Goal: Transaction & Acquisition: Purchase product/service

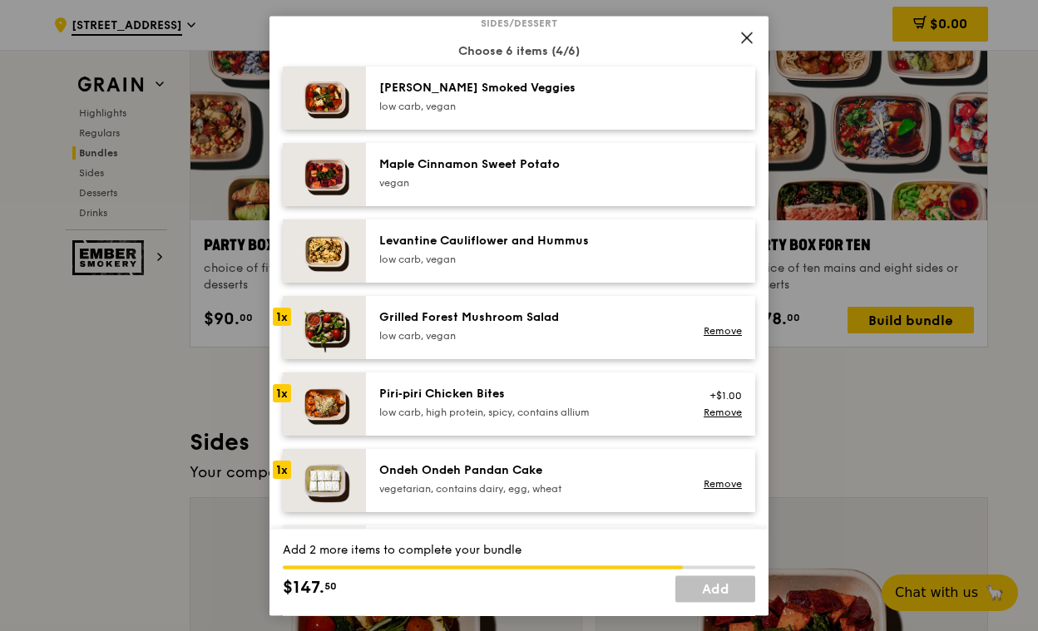
scroll to position [878, 0]
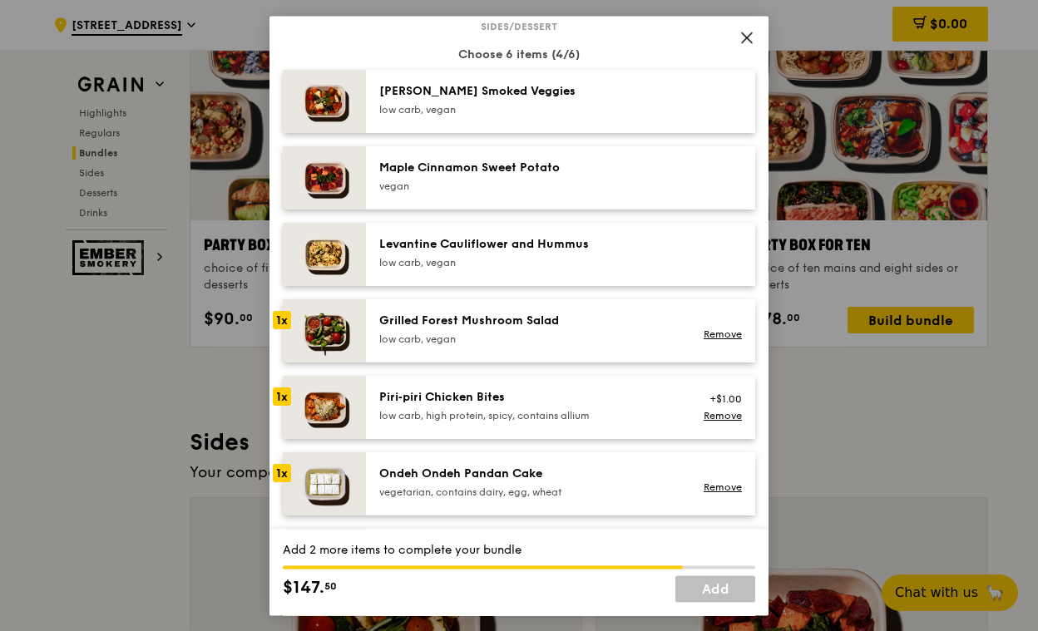
click at [546, 101] on div "[PERSON_NAME] Smoked Veggies low carb, vegan" at bounding box center [528, 99] width 299 height 33
click at [573, 327] on div "Grilled Forest Mushroom Salad" at bounding box center [528, 321] width 299 height 17
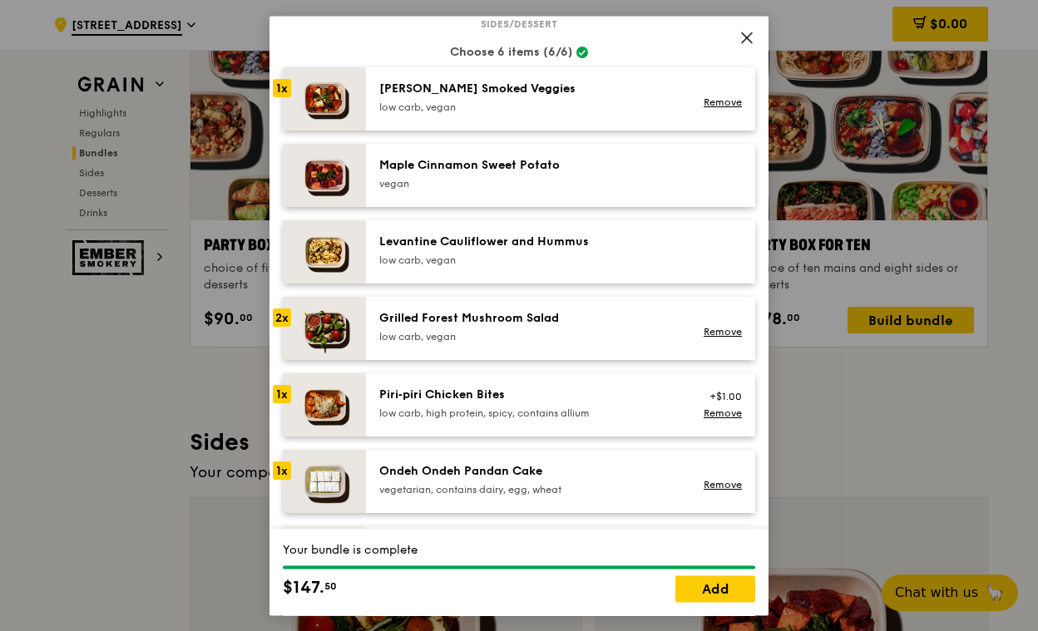
scroll to position [881, 0]
click at [573, 325] on div "Grilled Forest Mushroom Salad low carb, vegan" at bounding box center [528, 325] width 299 height 33
click at [543, 472] on div "Ondeh Ondeh Pandan Cake" at bounding box center [528, 471] width 299 height 17
click at [392, 463] on div "Ondeh Ondeh Pandan Cake" at bounding box center [528, 471] width 299 height 17
click at [704, 333] on link "Remove" at bounding box center [723, 332] width 38 height 12
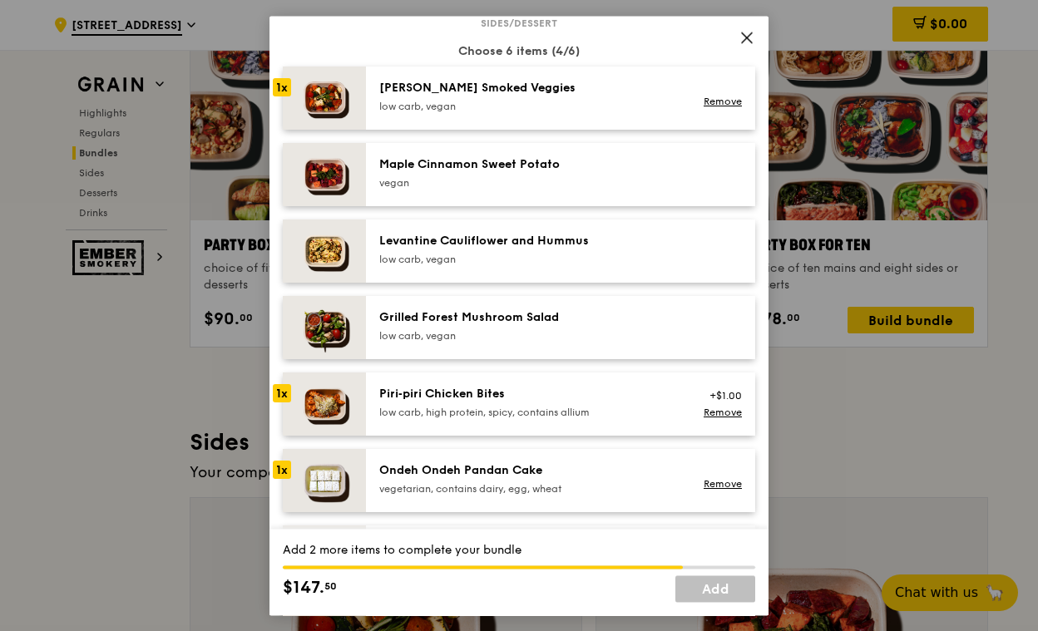
click at [503, 329] on div "low carb, vegan" at bounding box center [528, 335] width 299 height 13
click at [487, 464] on div "Ondeh Ondeh Pandan Cake" at bounding box center [528, 471] width 299 height 17
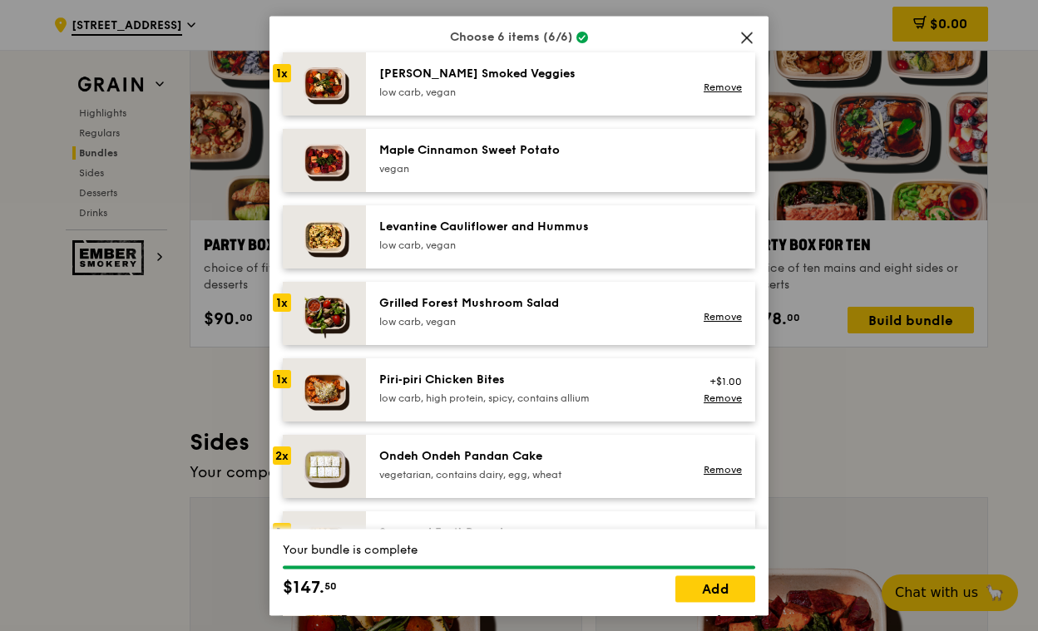
scroll to position [894, 0]
click at [541, 158] on div "Maple Cinnamon Sweet Potato" at bounding box center [528, 151] width 299 height 17
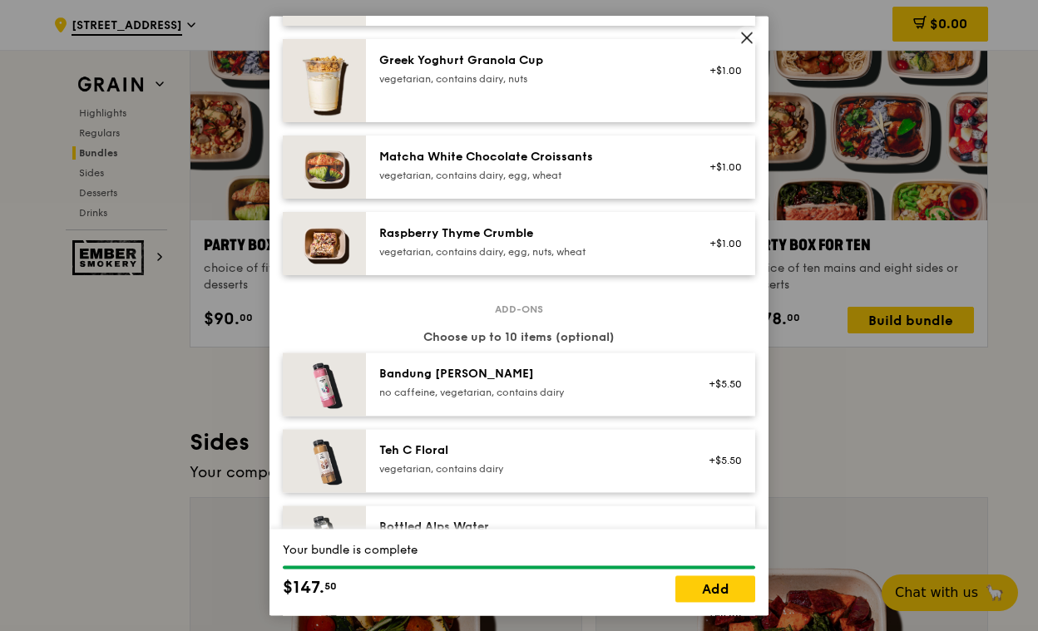
scroll to position [1635, 0]
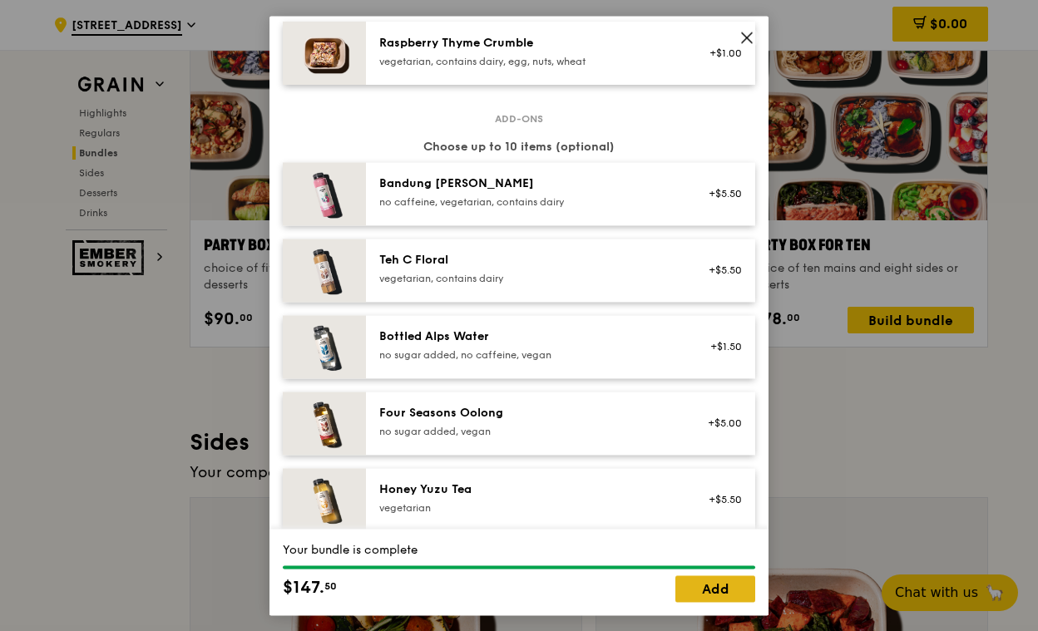
click at [719, 585] on link "Add" at bounding box center [715, 589] width 80 height 27
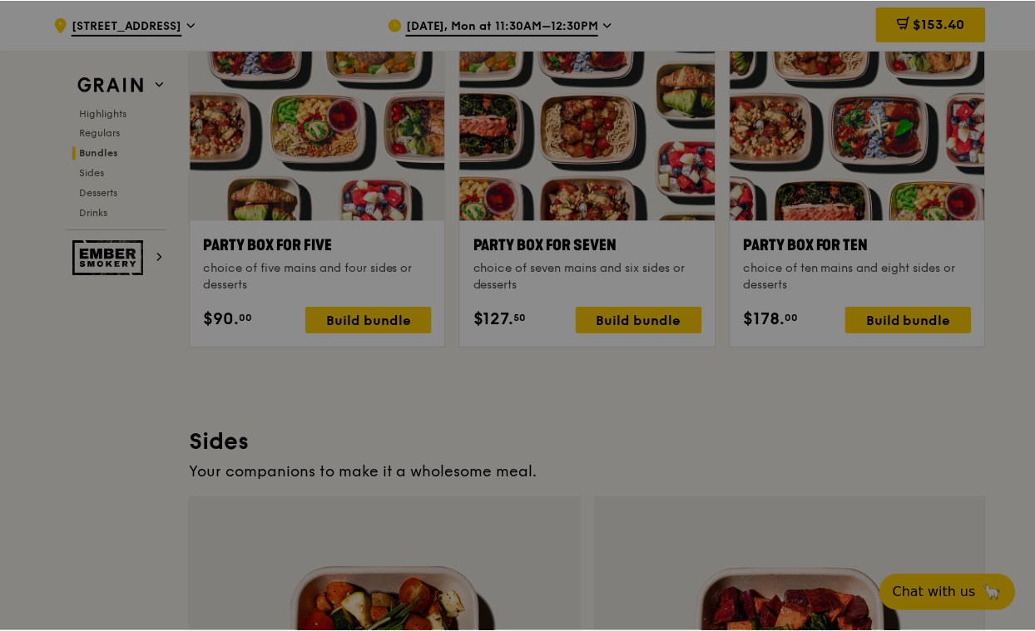
scroll to position [3345, 0]
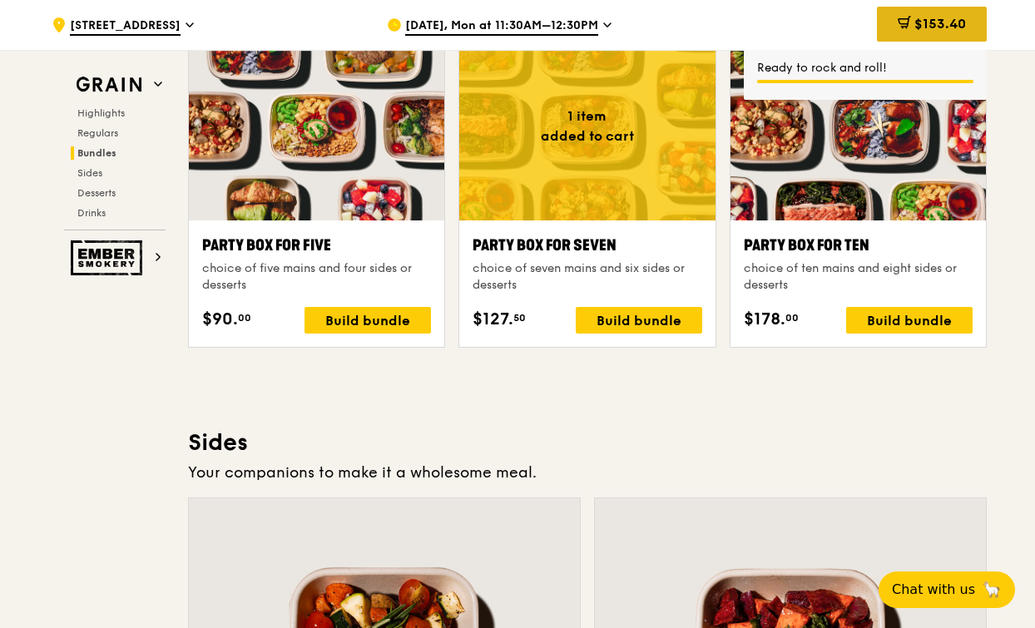
click at [915, 18] on span "$153.40" at bounding box center [940, 24] width 52 height 16
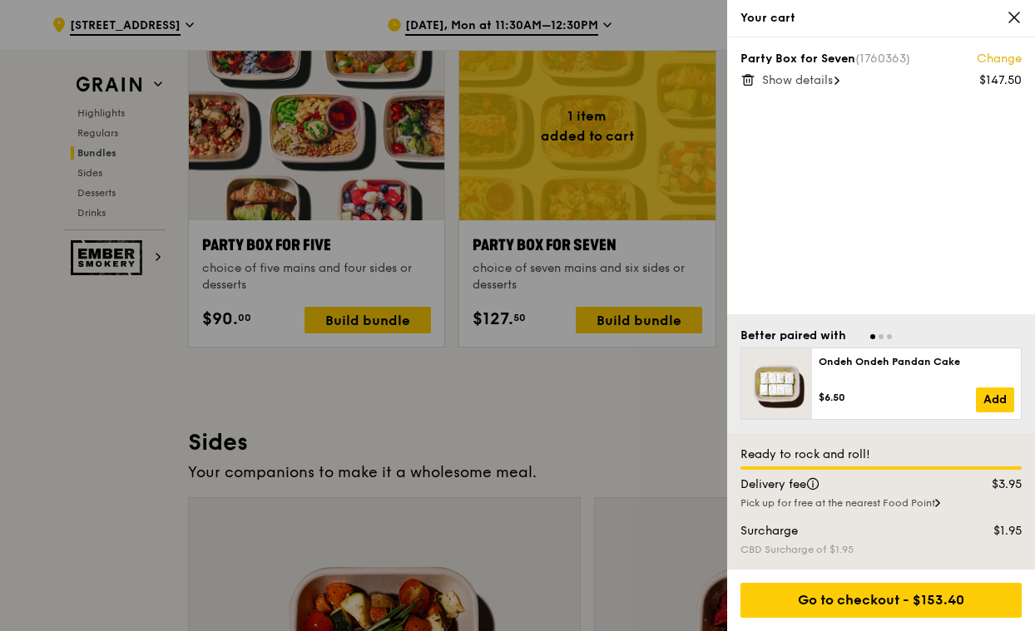
click at [814, 80] on span "Show details" at bounding box center [797, 80] width 71 height 14
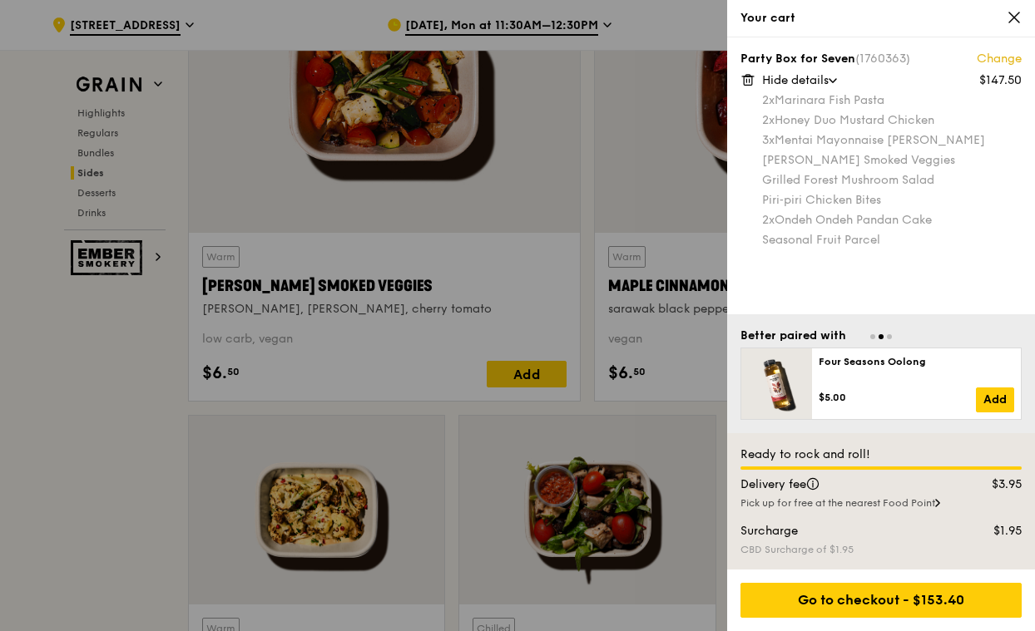
scroll to position [3899, 0]
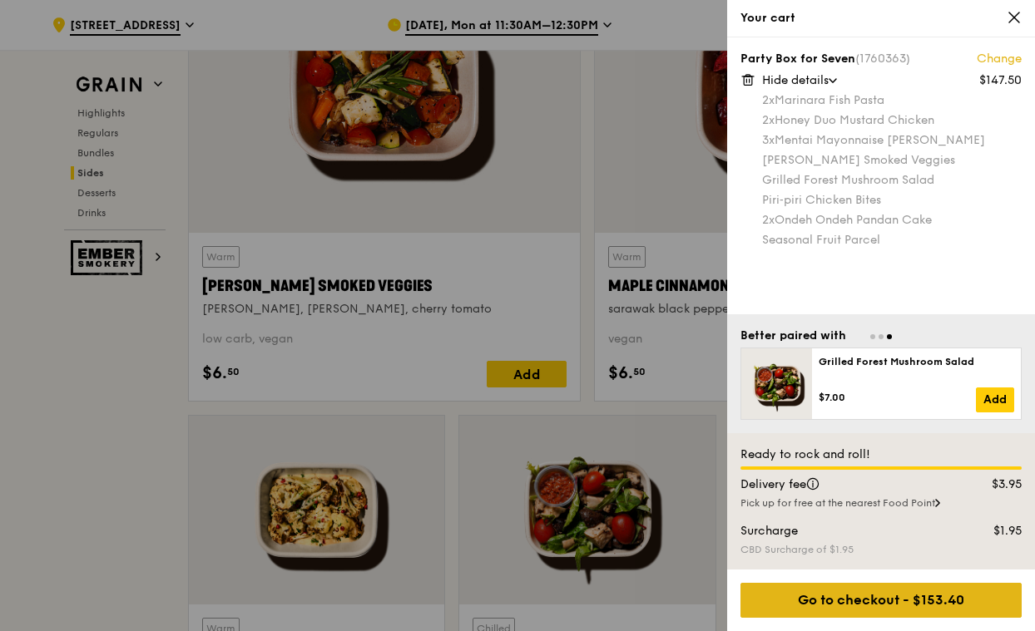
click at [946, 607] on div "Go to checkout - $153.40" at bounding box center [880, 600] width 281 height 35
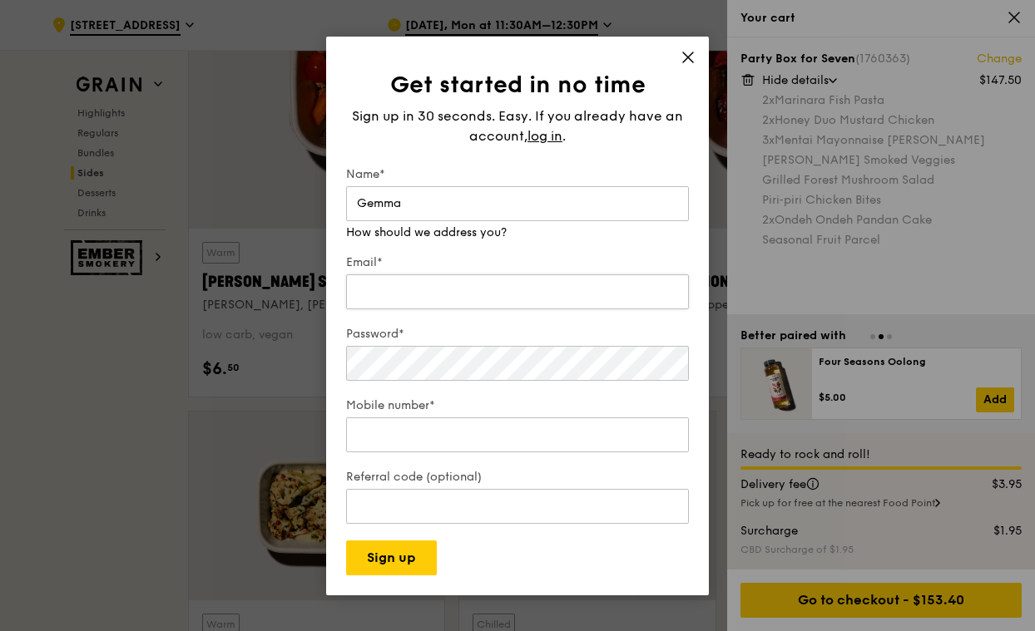
scroll to position [3936, 0]
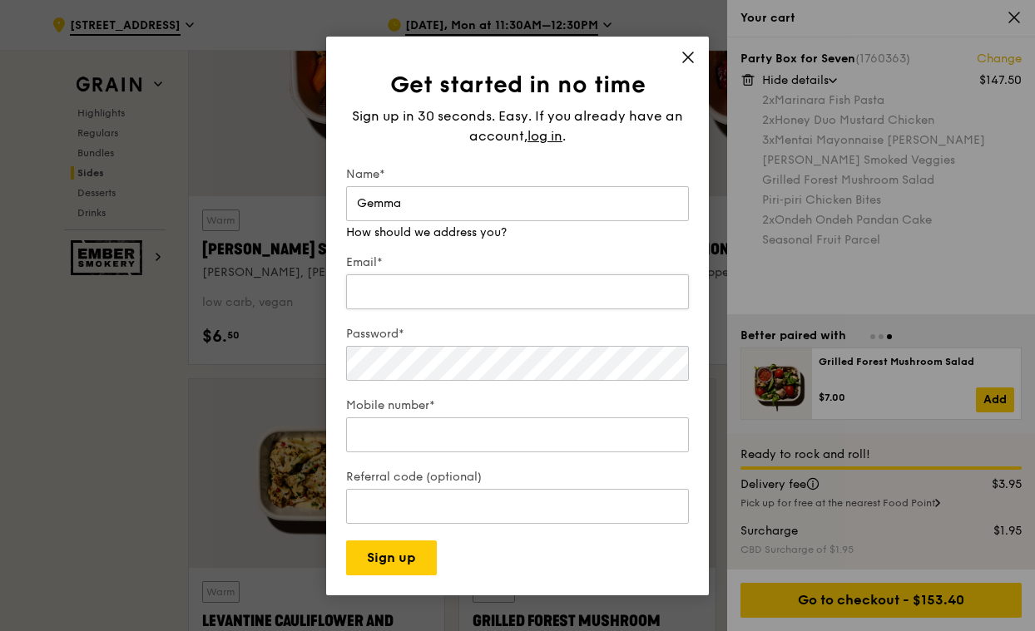
type input "Gemma"
click at [420, 289] on input "Email*" at bounding box center [517, 292] width 343 height 35
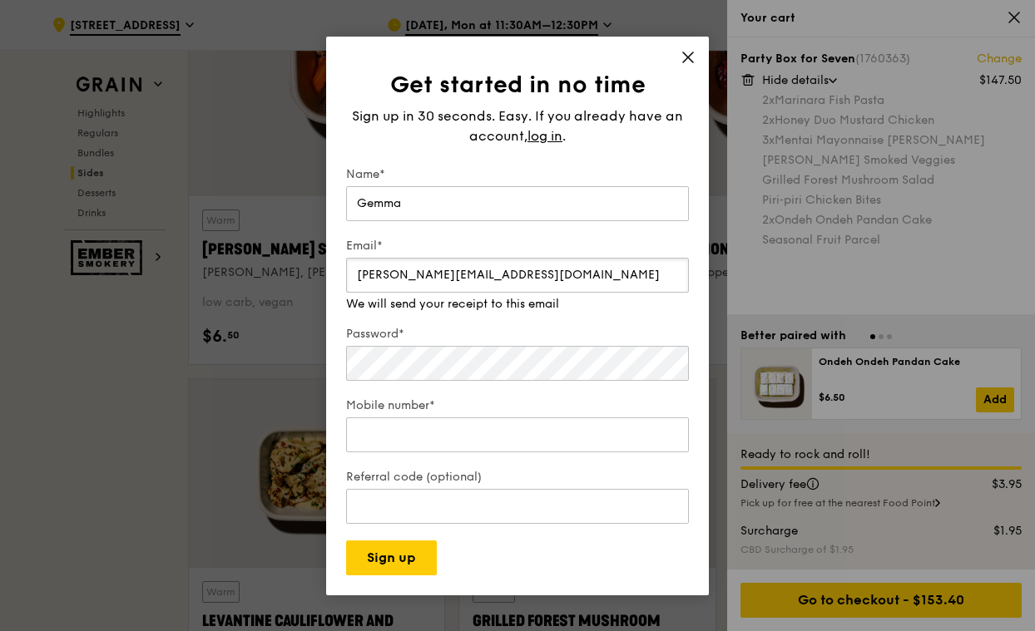
type input "gemma@tiantu.sg"
drag, startPoint x: 470, startPoint y: 270, endPoint x: 329, endPoint y: 265, distance: 141.5
click at [329, 265] on div "Get started in no time Sign up in 30 seconds. Easy. If you already have an acco…" at bounding box center [517, 316] width 383 height 559
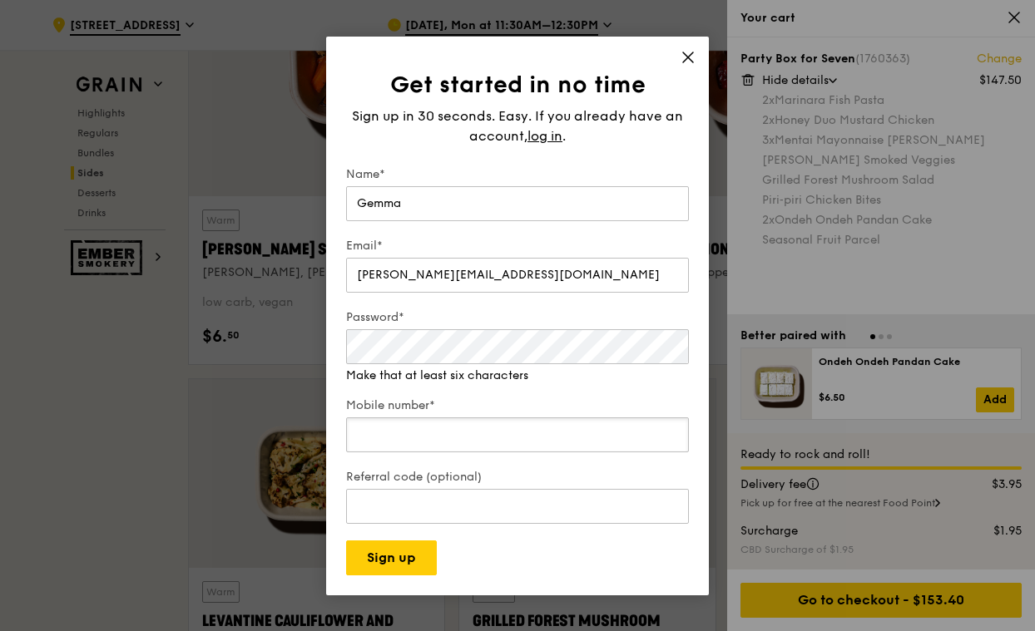
click at [429, 434] on input "Mobile number*" at bounding box center [517, 435] width 343 height 35
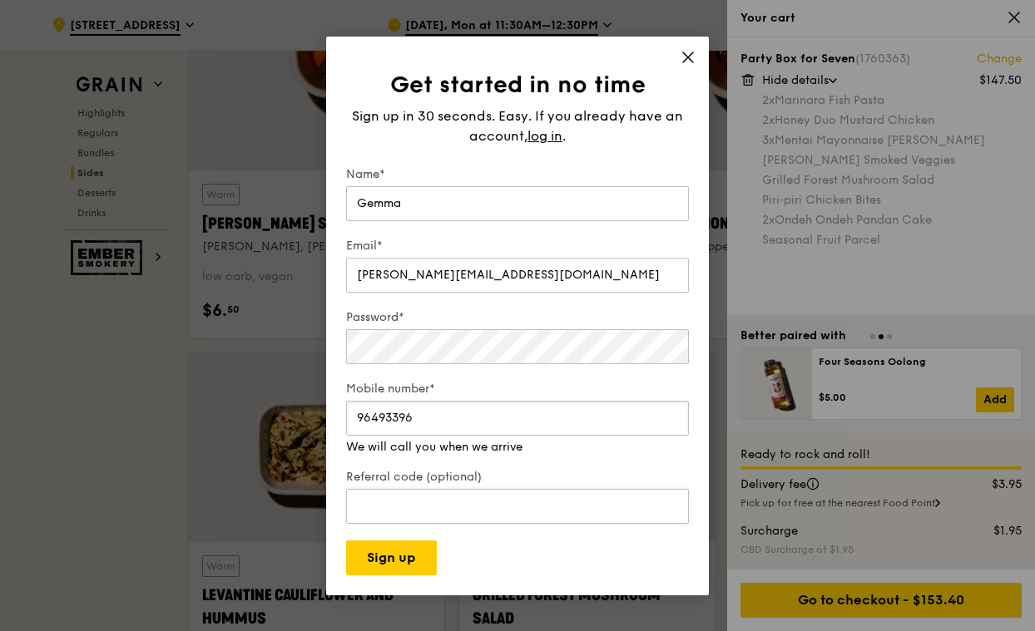
scroll to position [4086, 0]
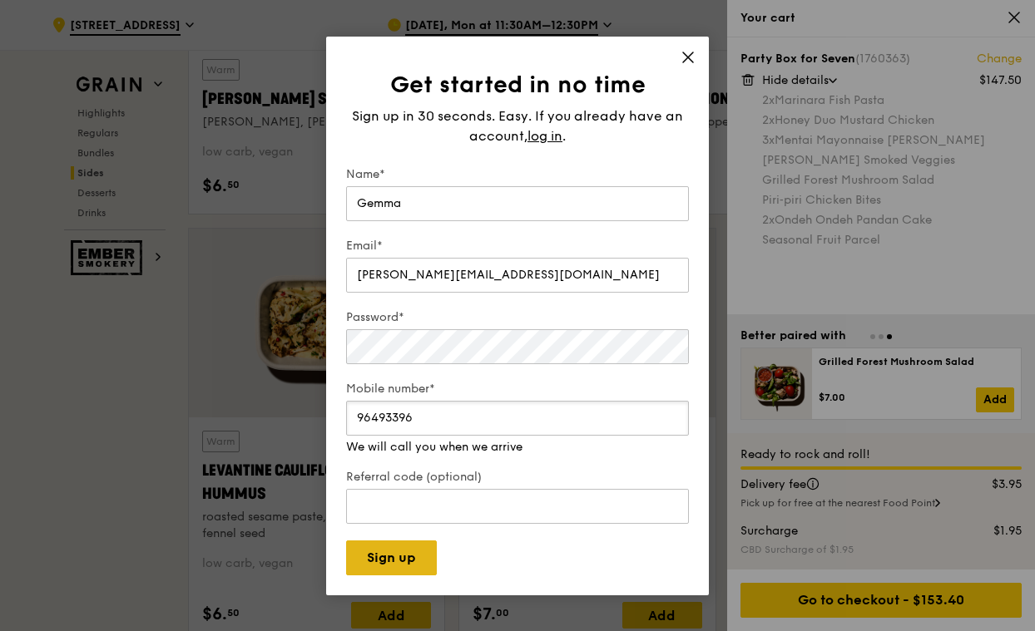
type input "96493396"
click at [394, 567] on button "Sign up" at bounding box center [391, 558] width 91 height 35
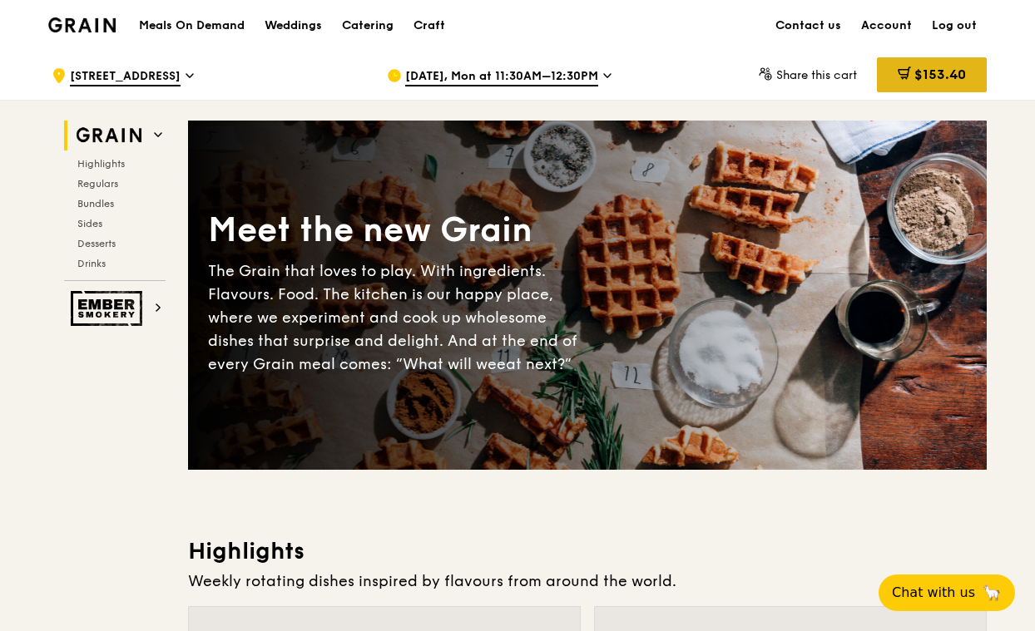
click at [938, 73] on span "$153.40" at bounding box center [940, 75] width 52 height 16
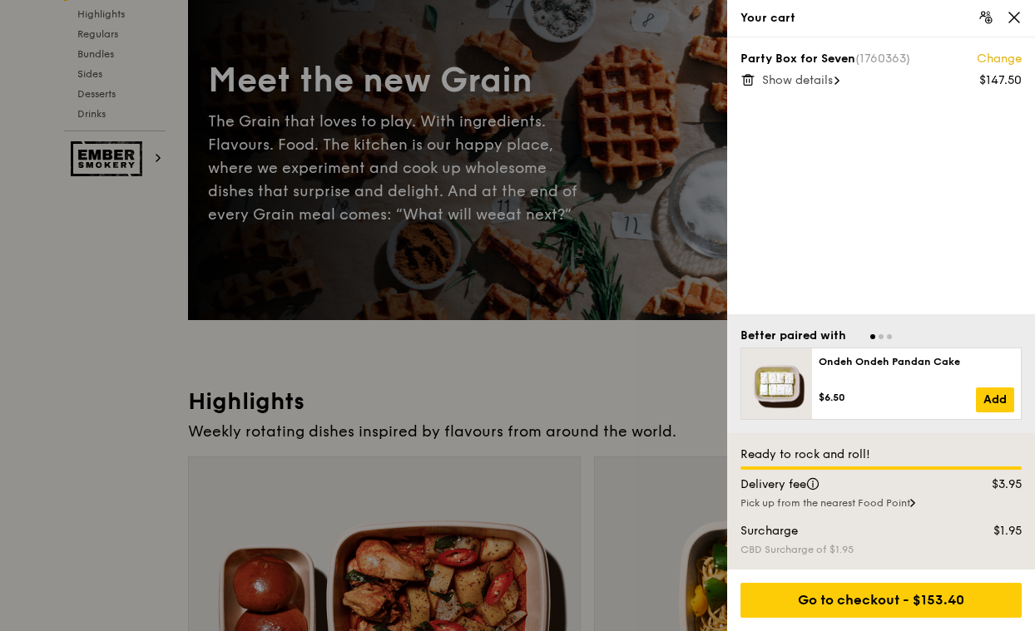
scroll to position [280, 0]
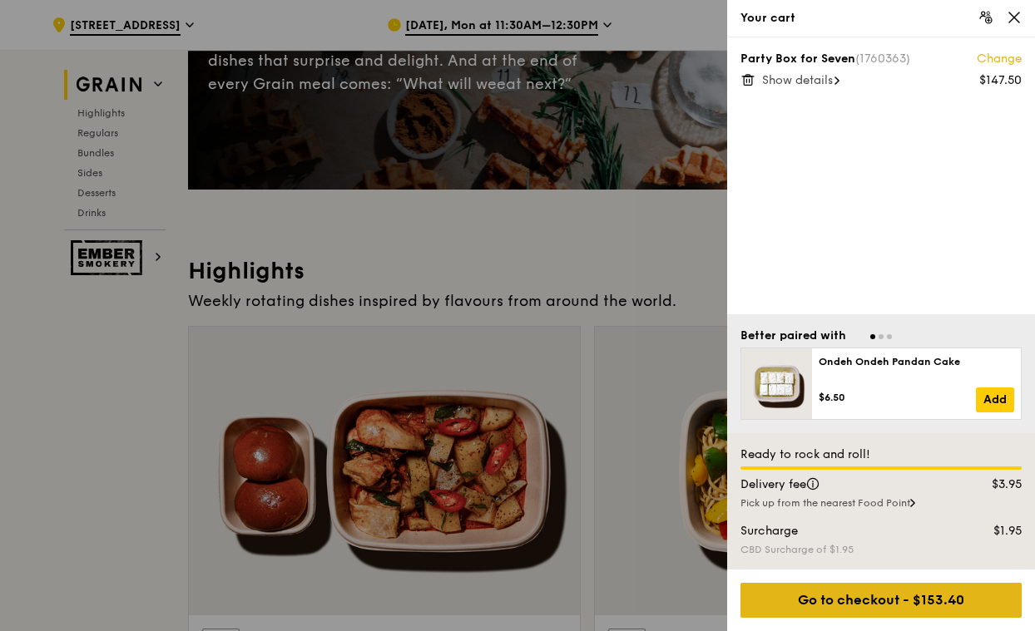
click at [935, 605] on div "Go to checkout - $153.40" at bounding box center [880, 600] width 281 height 35
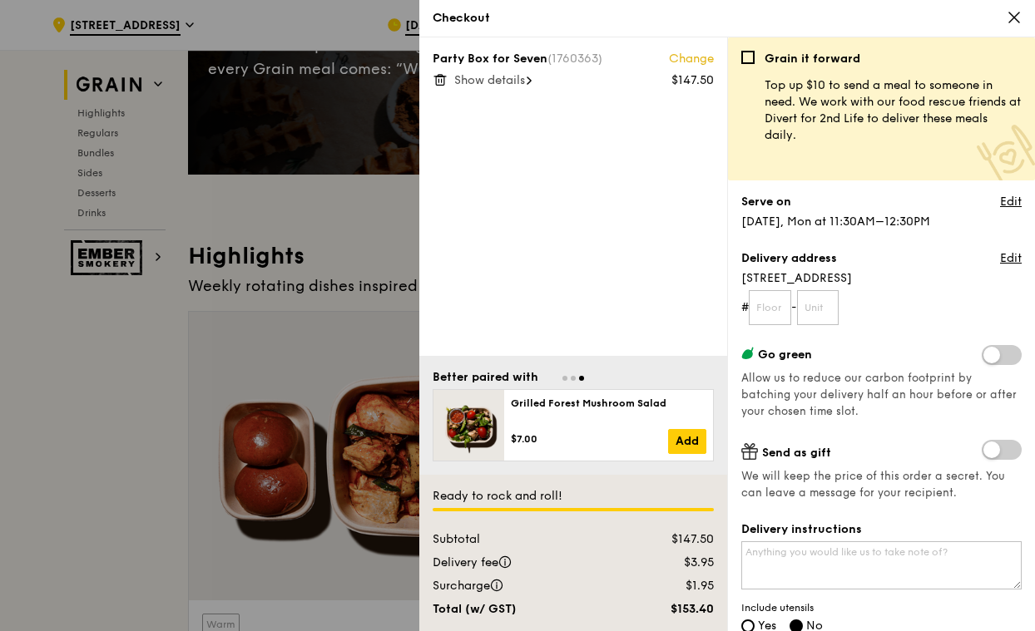
scroll to position [320, 0]
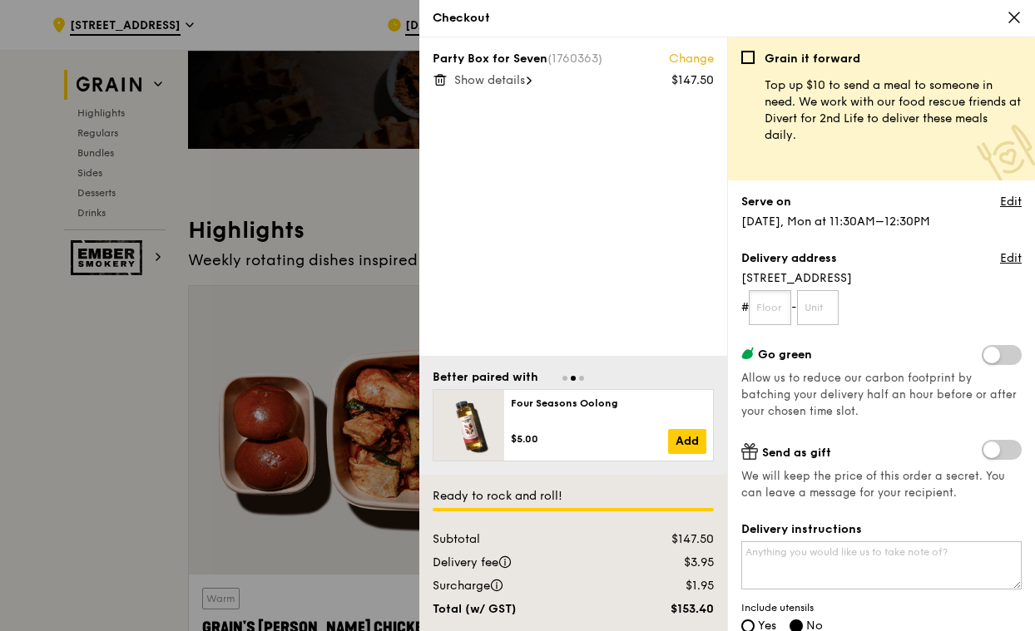
click at [759, 312] on input "text" at bounding box center [770, 307] width 42 height 35
type input "16"
click at [820, 304] on input "text" at bounding box center [818, 307] width 42 height 35
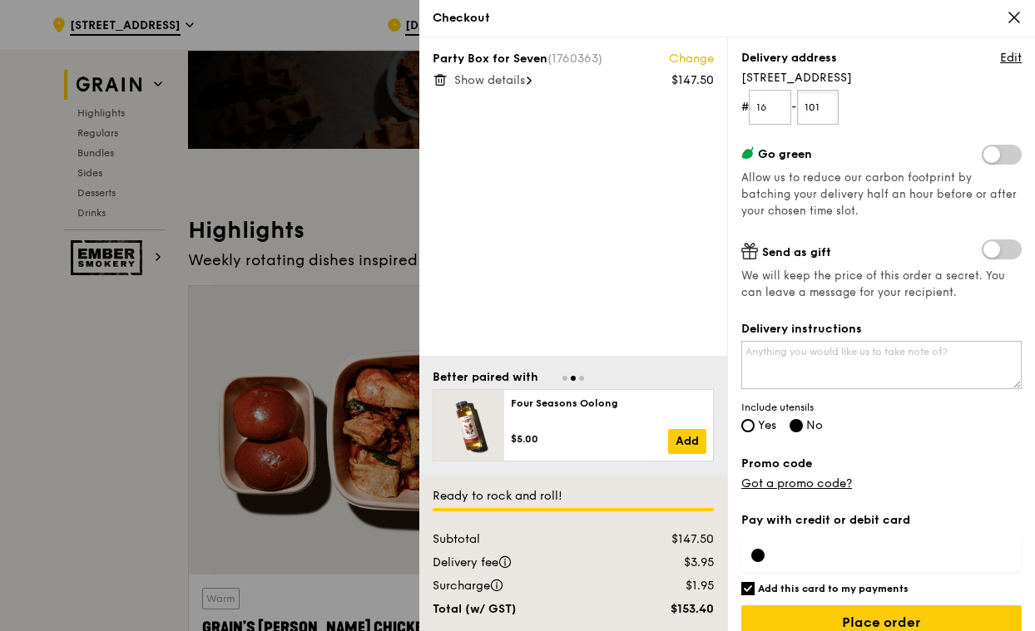
scroll to position [223, 0]
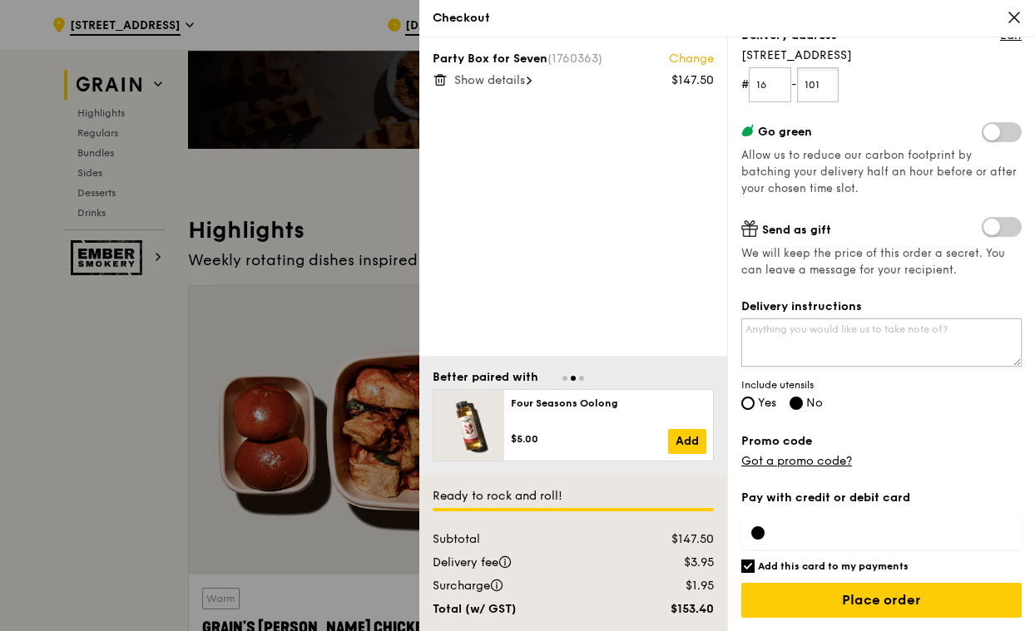
type input "101"
click at [880, 338] on textarea "Delivery instructions" at bounding box center [881, 343] width 280 height 48
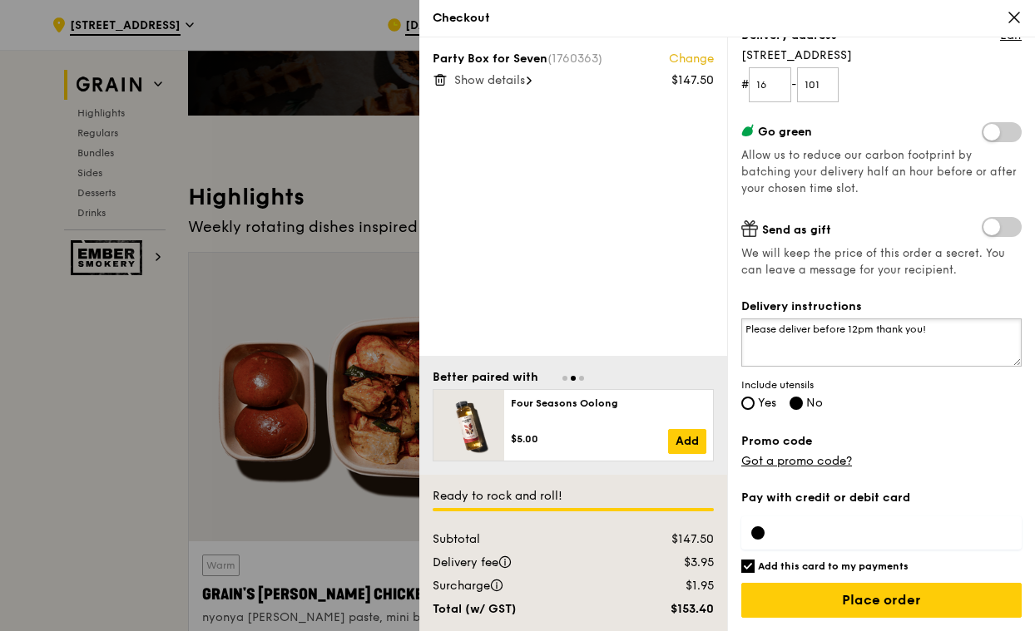
scroll to position [355, 0]
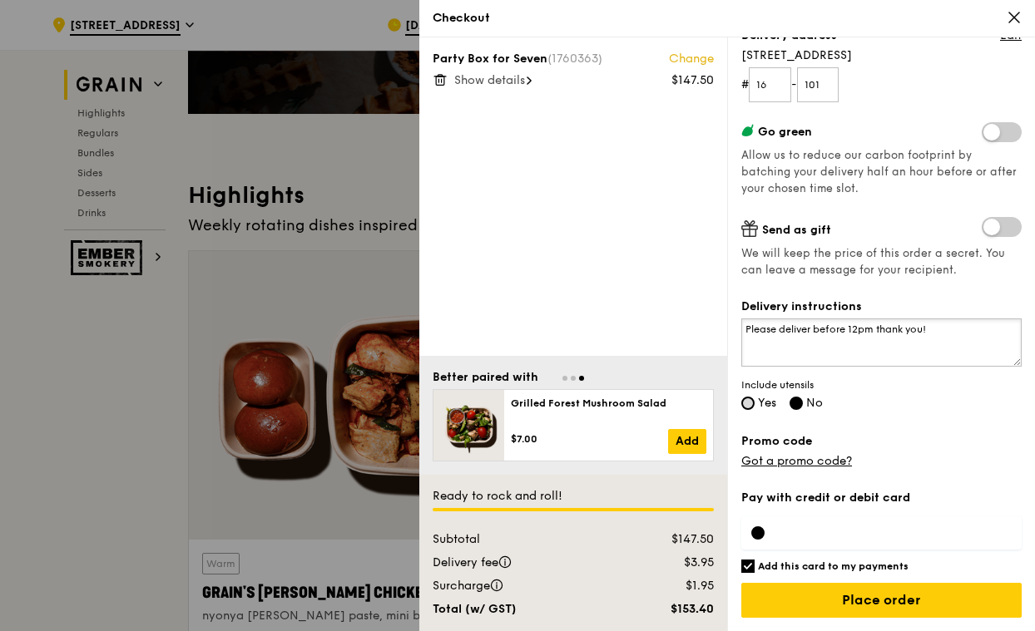
type textarea "Please deliver before 12pm thank you!"
click at [750, 401] on input "Yes" at bounding box center [747, 403] width 13 height 13
radio input "true"
radio input "false"
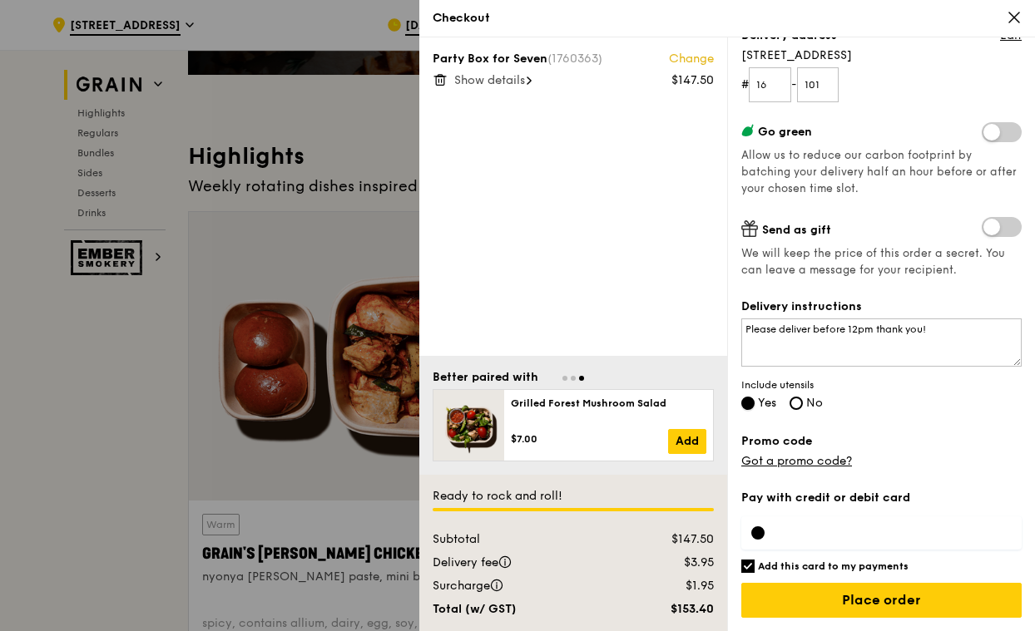
scroll to position [408, 0]
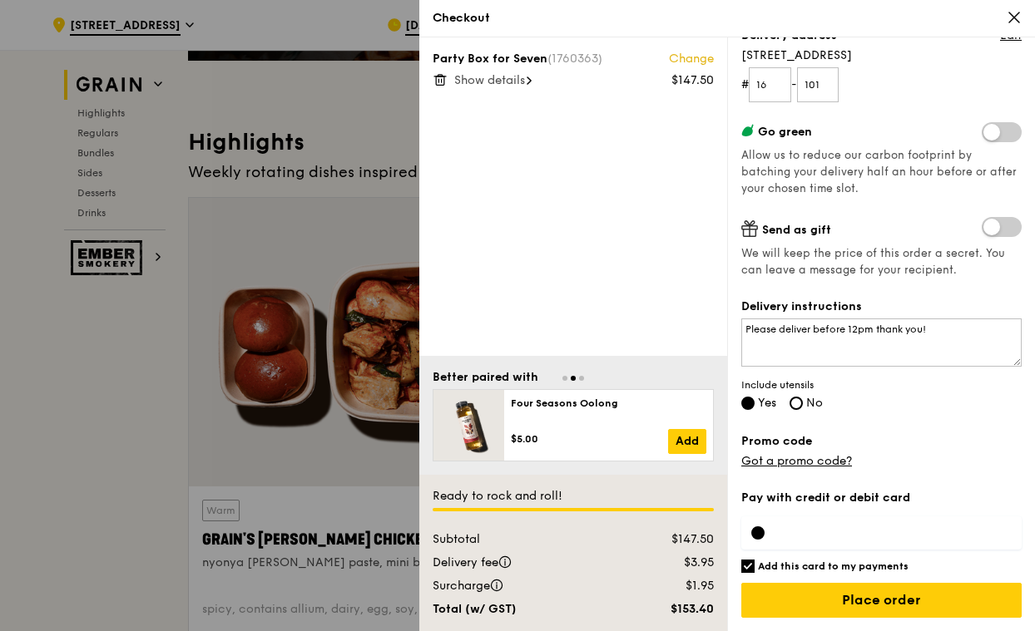
click at [756, 566] on label "Add this card to my payments" at bounding box center [881, 566] width 280 height 13
click at [755, 566] on input "Add this card to my payments" at bounding box center [747, 566] width 13 height 13
checkbox input "false"
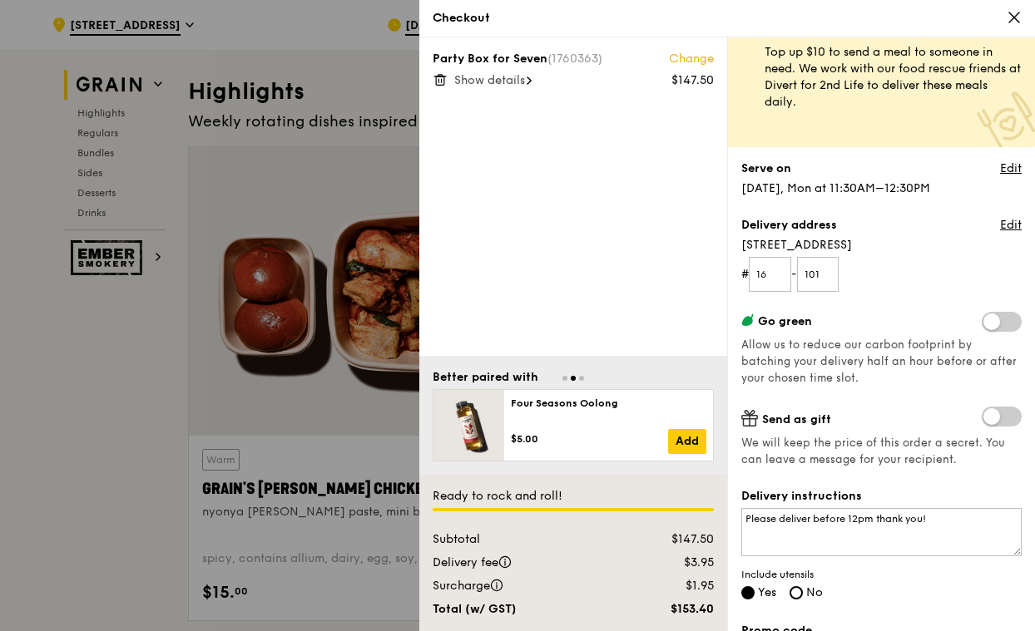
scroll to position [0, 0]
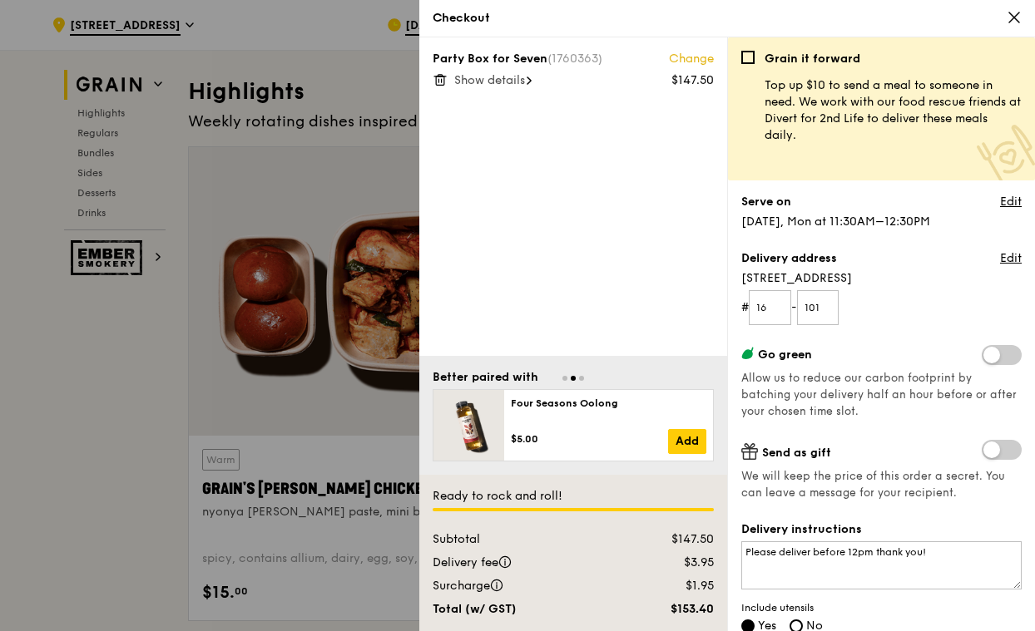
click at [501, 77] on span "Show details" at bounding box center [489, 80] width 71 height 14
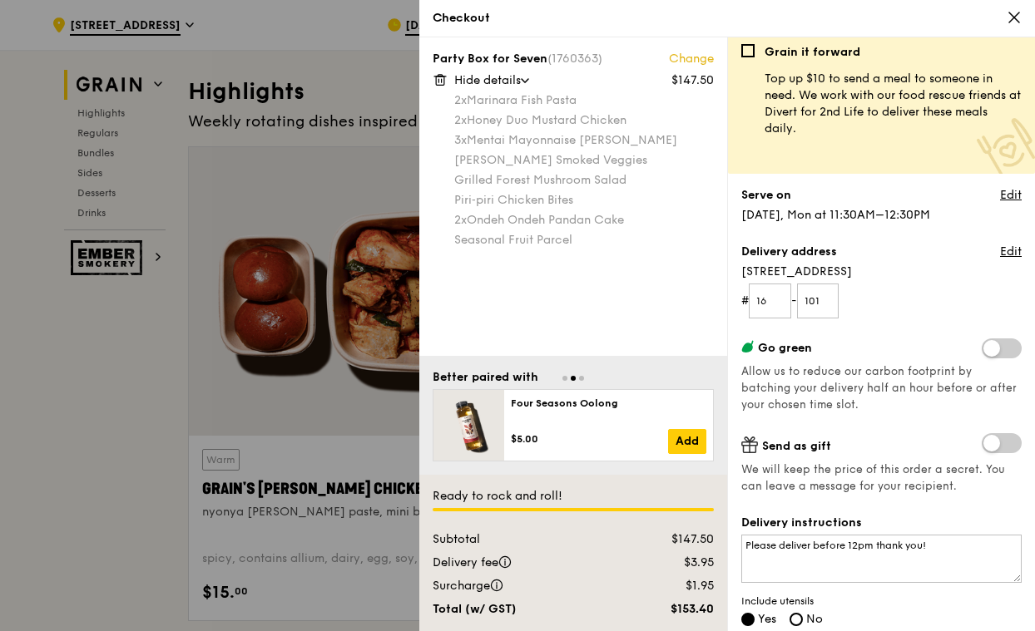
scroll to position [223, 0]
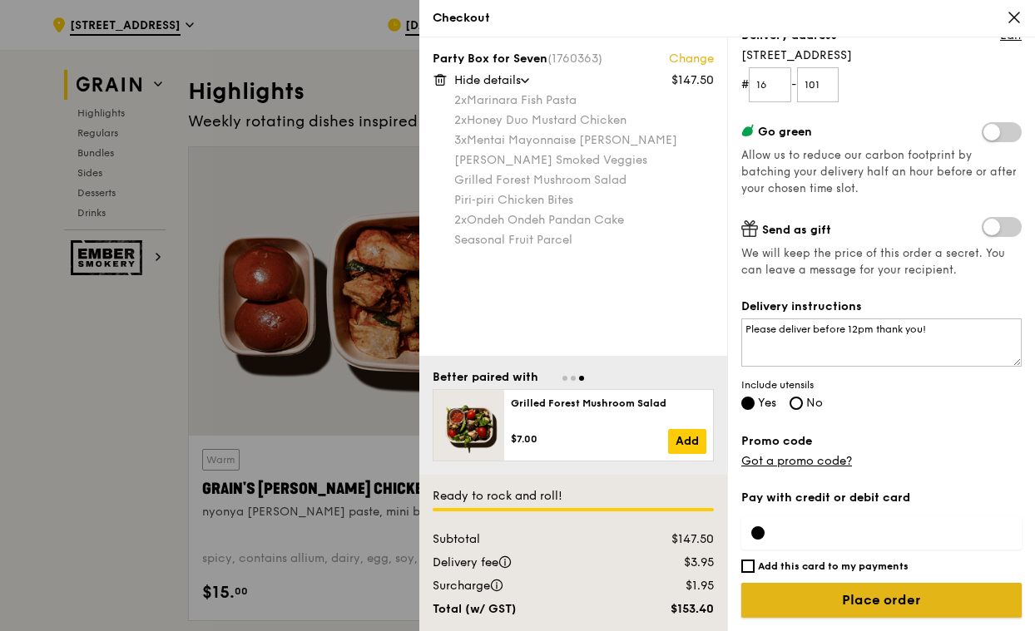
click at [928, 599] on input "Place order" at bounding box center [881, 600] width 280 height 35
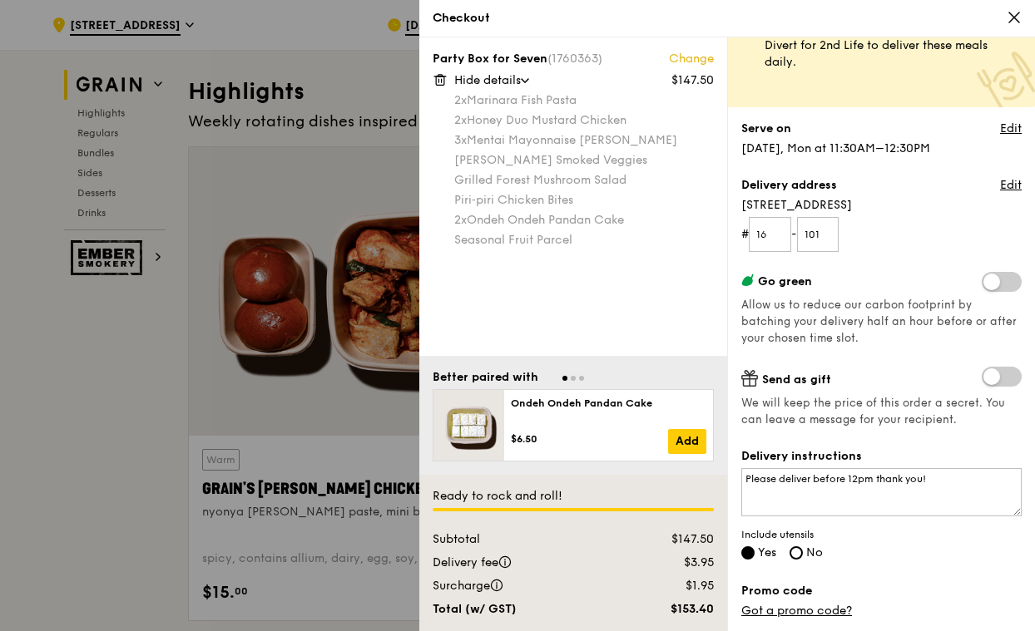
scroll to position [70, 0]
